Goal: Task Accomplishment & Management: Use online tool/utility

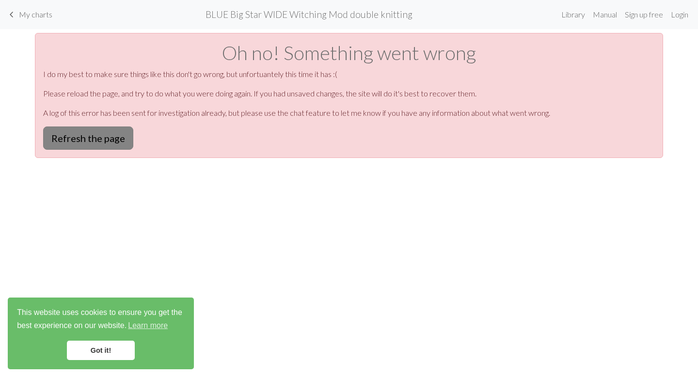
click at [101, 132] on button "Refresh the page" at bounding box center [88, 138] width 90 height 23
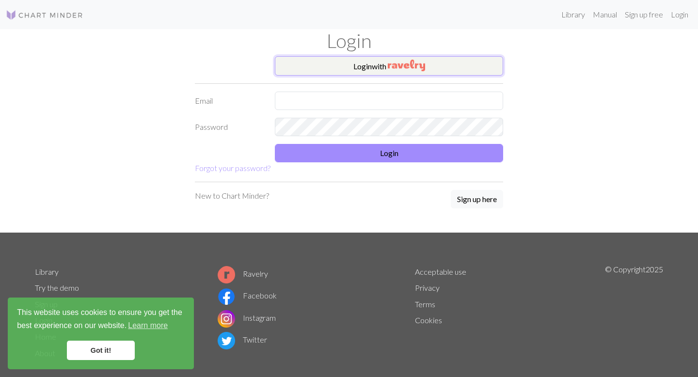
click at [434, 71] on button "Login with" at bounding box center [389, 65] width 228 height 19
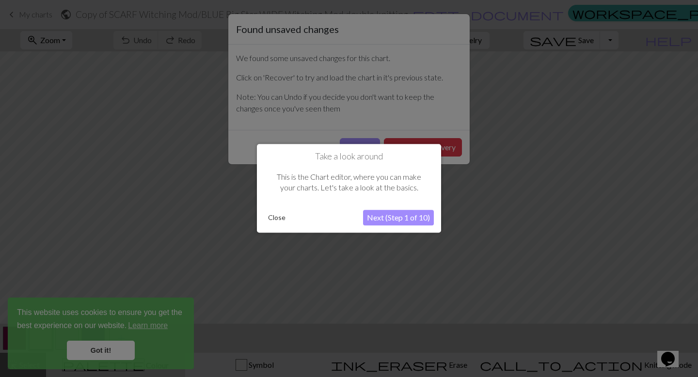
click at [377, 221] on button "Next (Step 1 of 10)" at bounding box center [398, 218] width 71 height 16
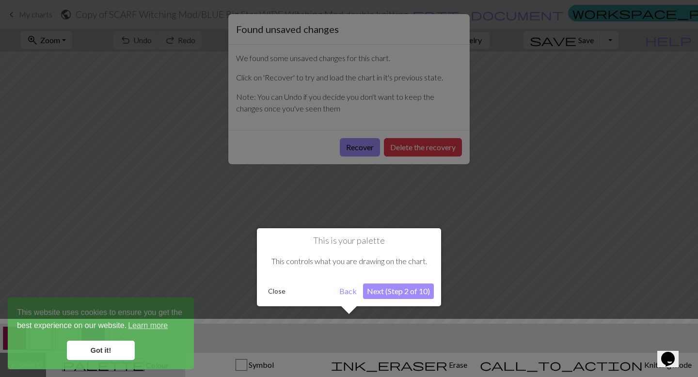
click at [377, 221] on div at bounding box center [349, 188] width 698 height 377
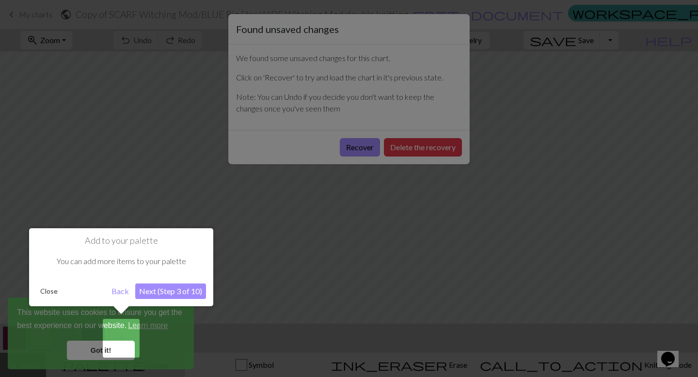
click at [299, 262] on div at bounding box center [349, 188] width 698 height 377
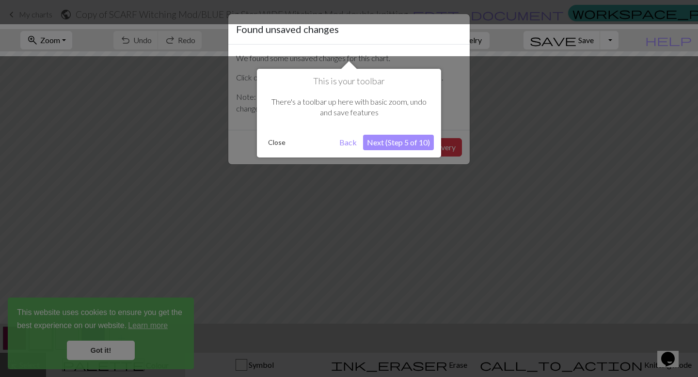
click at [299, 262] on div at bounding box center [349, 188] width 698 height 377
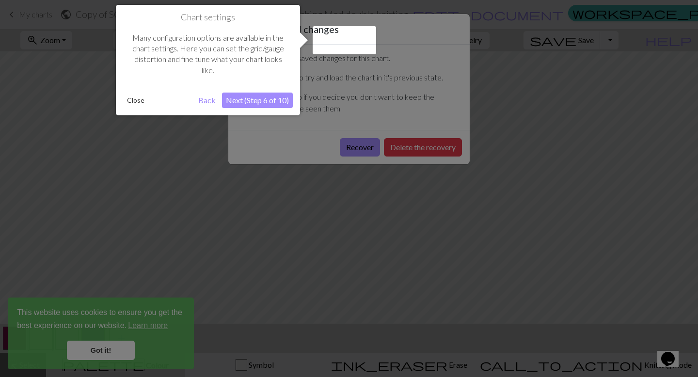
click at [299, 262] on div at bounding box center [349, 188] width 698 height 377
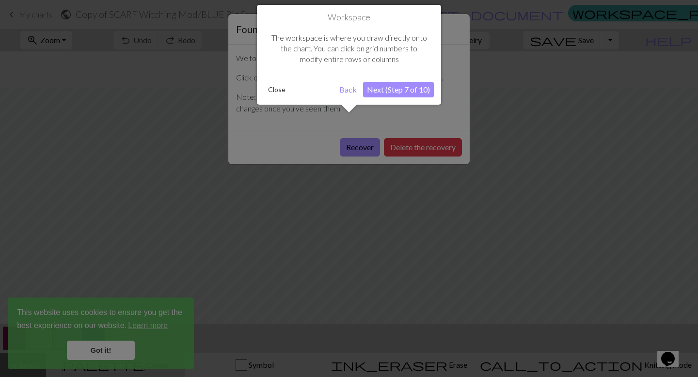
scroll to position [37, 0]
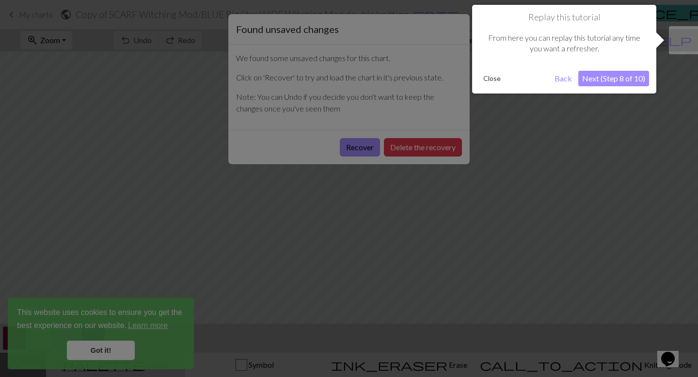
click at [299, 262] on div at bounding box center [349, 188] width 698 height 377
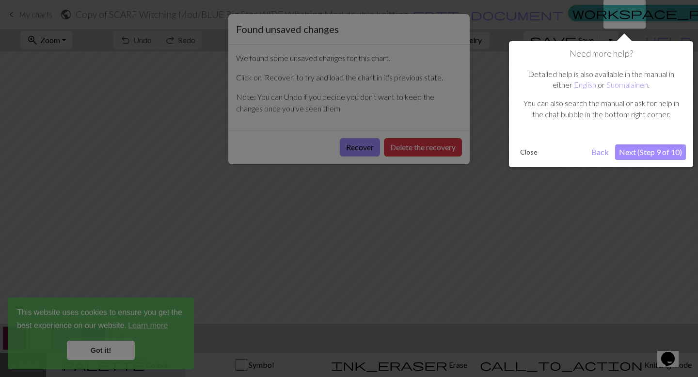
click at [299, 262] on div at bounding box center [349, 188] width 698 height 377
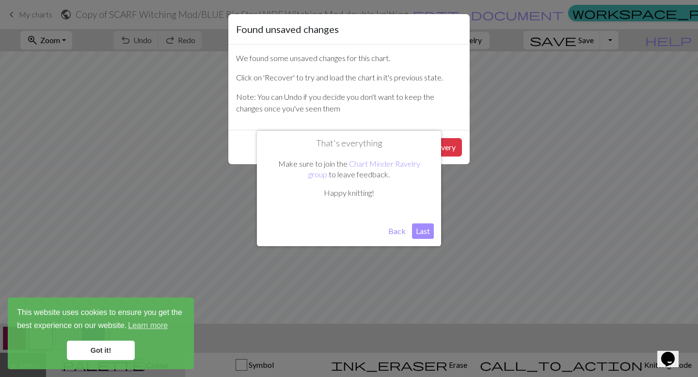
click at [299, 262] on div "Found unsaved changes We found some unsaved changes for this chart. Click on 'R…" at bounding box center [349, 188] width 698 height 377
click at [423, 234] on button "Last" at bounding box center [423, 232] width 22 height 16
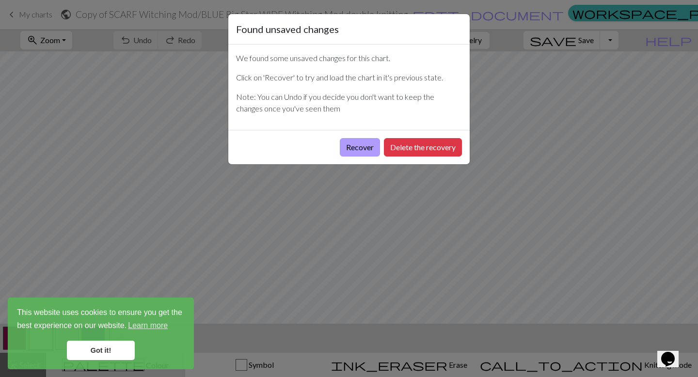
click at [363, 143] on button "Recover" at bounding box center [360, 147] width 40 height 18
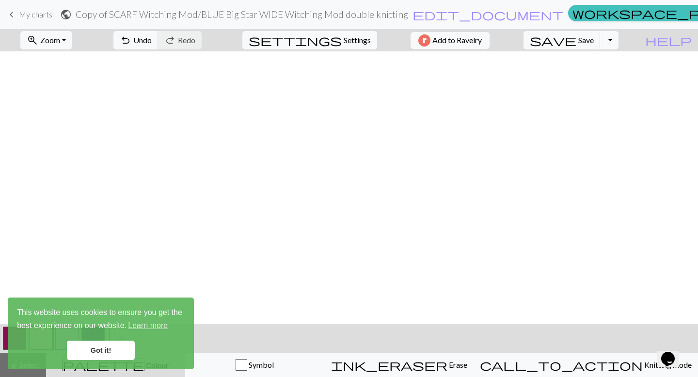
scroll to position [2225, 0]
